Goal: Task Accomplishment & Management: Use online tool/utility

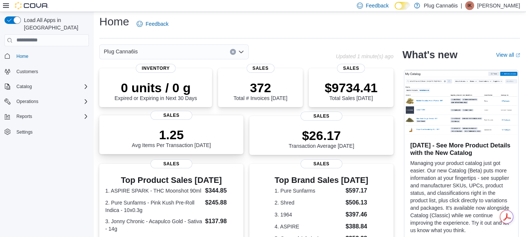
scroll to position [3, 0]
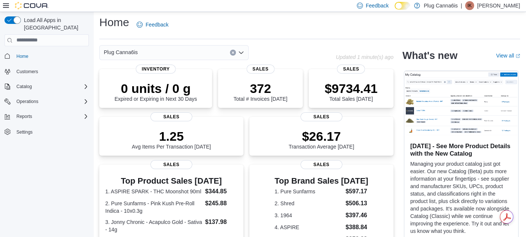
click at [241, 53] on icon "Open list of options" at bounding box center [241, 52] width 4 height 2
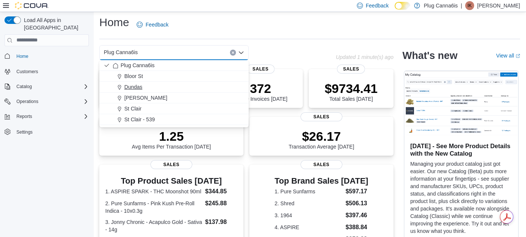
click at [134, 86] on span "Dundas" at bounding box center [133, 86] width 18 height 7
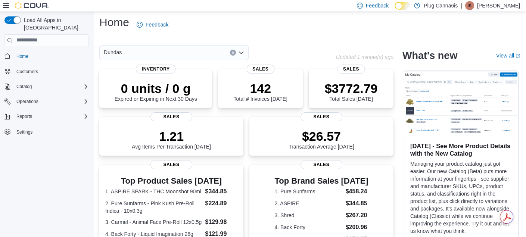
click at [261, 49] on div "Dundas" at bounding box center [217, 52] width 237 height 15
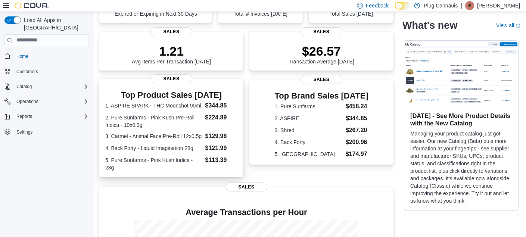
scroll to position [82, 0]
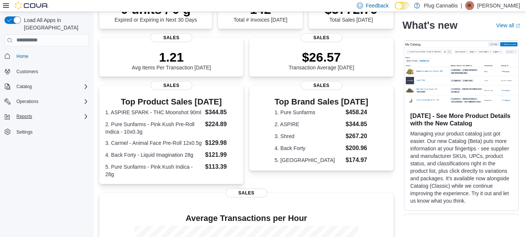
click at [64, 112] on div "Reports" at bounding box center [50, 116] width 75 height 9
click at [19, 134] on span "Reports" at bounding box center [21, 137] width 16 height 6
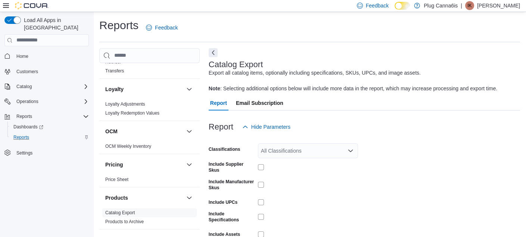
scroll to position [227, 0]
click at [116, 180] on link "Price Sheet" at bounding box center [116, 179] width 23 height 5
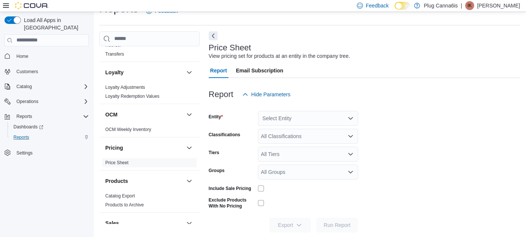
scroll to position [26, 0]
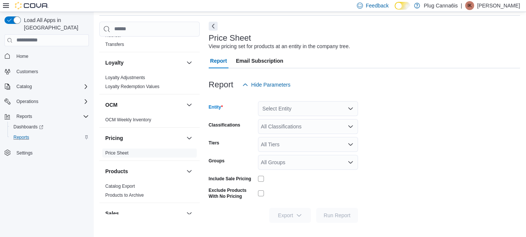
click at [301, 107] on div "Select Entity" at bounding box center [308, 108] width 100 height 15
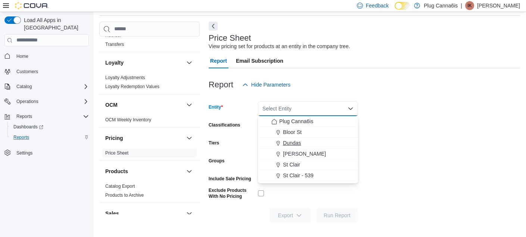
click at [296, 142] on span "Dundas" at bounding box center [292, 142] width 18 height 7
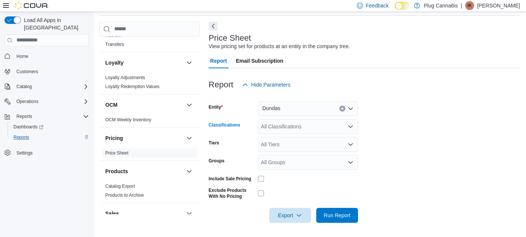
click at [323, 127] on div "All Classifications" at bounding box center [308, 126] width 100 height 15
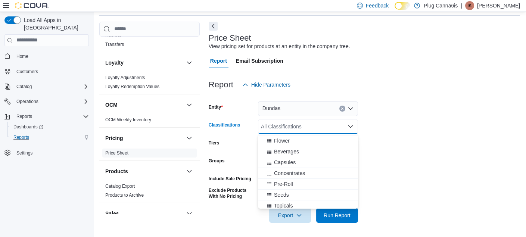
scroll to position [107, 0]
click at [277, 184] on span "Pre-Roll" at bounding box center [283, 182] width 19 height 7
click at [422, 132] on form "Entity Dundas Classifications Pre-Roll Combo box. Selected. Pre-Roll. Press Bac…" at bounding box center [364, 157] width 311 height 131
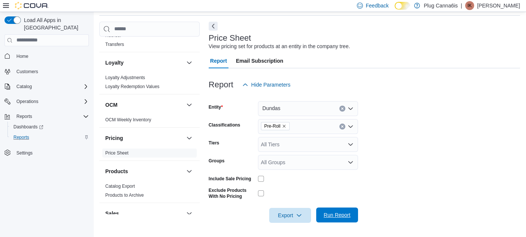
click at [332, 212] on span "Run Report" at bounding box center [337, 214] width 27 height 7
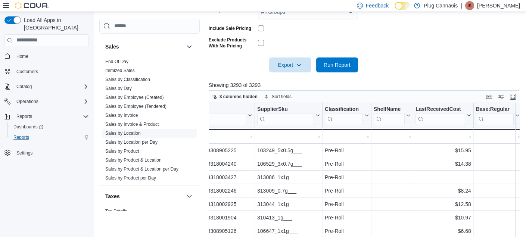
scroll to position [390, 0]
click at [127, 168] on link "Sales by Product & Location per Day" at bounding box center [141, 169] width 73 height 5
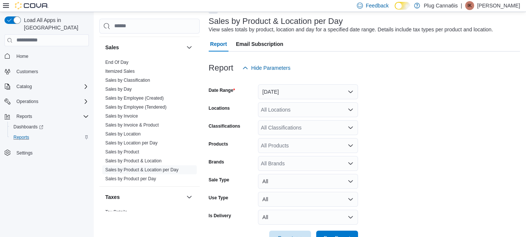
scroll to position [44, 0]
click at [345, 107] on div "All Locations" at bounding box center [308, 109] width 100 height 15
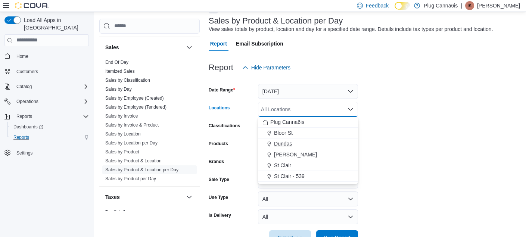
click at [299, 143] on div "Dundas" at bounding box center [307, 143] width 91 height 7
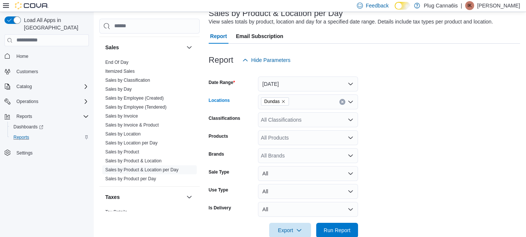
scroll to position [54, 0]
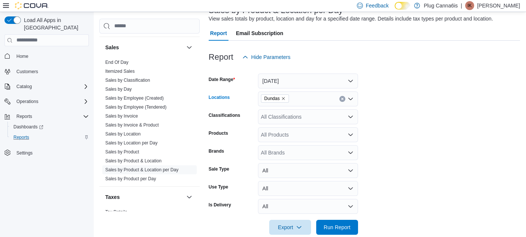
click at [324, 122] on div "All Classifications" at bounding box center [308, 116] width 100 height 15
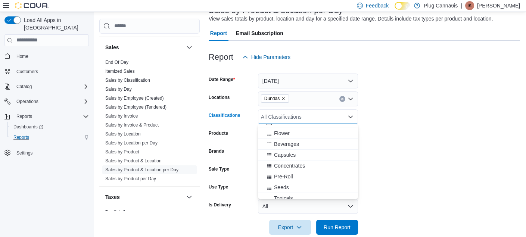
scroll to position [106, 0]
click at [284, 175] on span "Pre-Roll" at bounding box center [283, 174] width 19 height 7
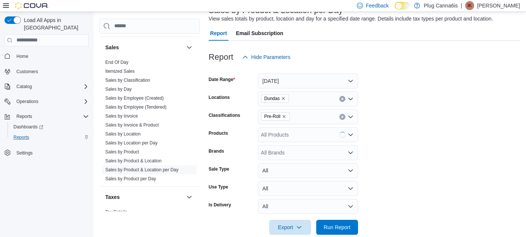
click at [385, 152] on form "Date Range [DATE] Locations Dundas Classifications Pre-Roll Products All Produc…" at bounding box center [364, 150] width 311 height 170
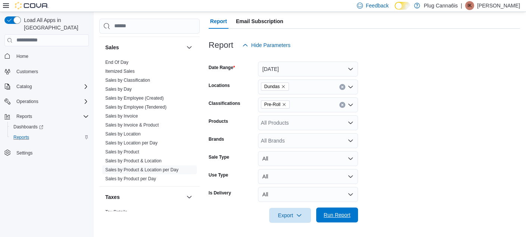
click at [335, 213] on span "Run Report" at bounding box center [337, 214] width 27 height 7
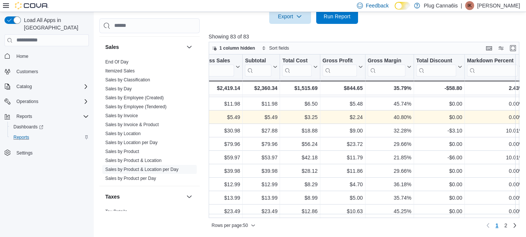
scroll to position [41, 466]
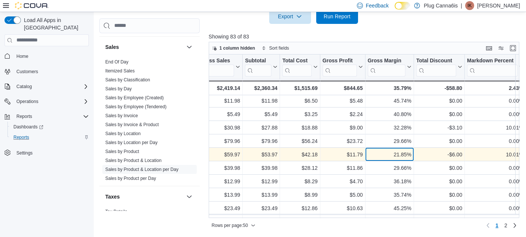
click at [388, 156] on div "21.85%" at bounding box center [389, 154] width 44 height 9
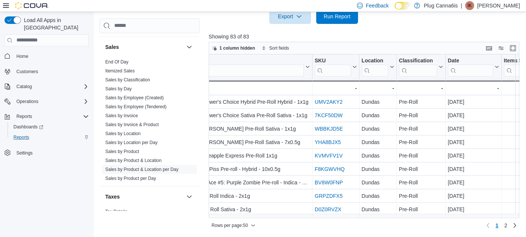
scroll to position [511, 0]
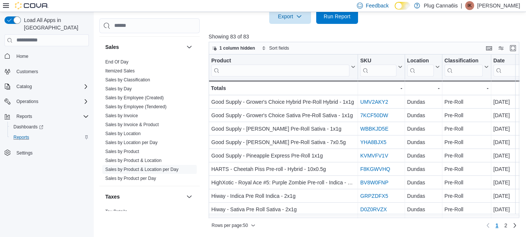
click at [504, 8] on p "[PERSON_NAME]" at bounding box center [498, 5] width 43 height 9
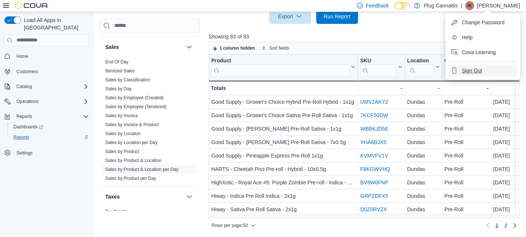
click at [468, 69] on span "Sign Out" at bounding box center [472, 70] width 20 height 7
